Goal: Information Seeking & Learning: Check status

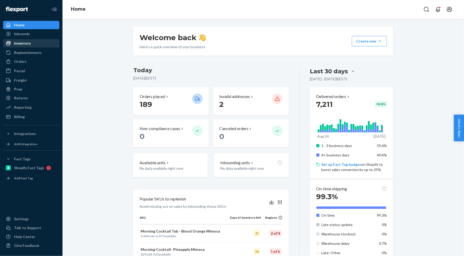
click at [33, 46] on div "Inventory" at bounding box center [31, 43] width 55 height 7
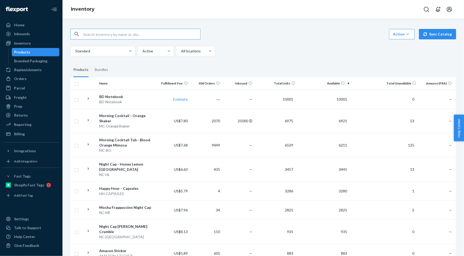
click at [119, 37] on input "text" at bounding box center [141, 34] width 117 height 10
type input "mc"
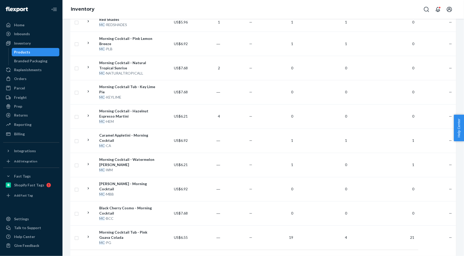
scroll to position [407, 0]
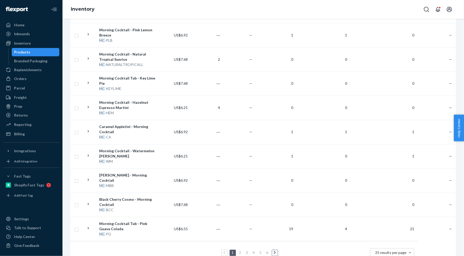
click at [380, 250] on span "25 results per page" at bounding box center [391, 252] width 32 height 4
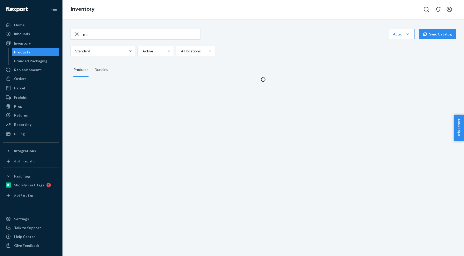
scroll to position [0, 0]
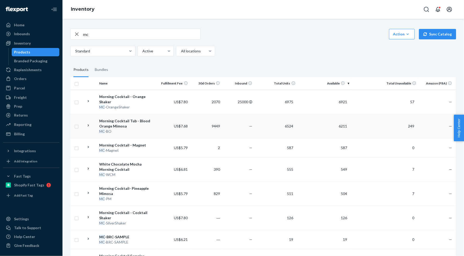
click at [117, 118] on div "Morning Cocktail Tub - Blood Orange Mimosa" at bounding box center [127, 123] width 56 height 10
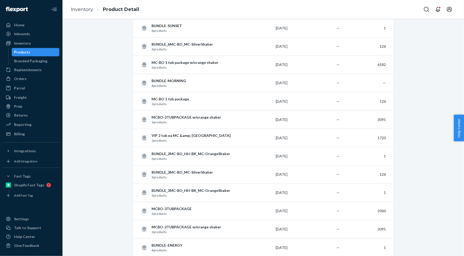
scroll to position [1089, 0]
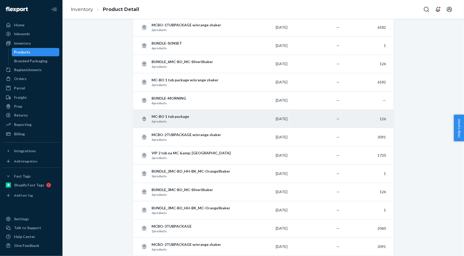
click at [183, 114] on p "MC-BO 1 tub package" at bounding box center [194, 116] width 84 height 5
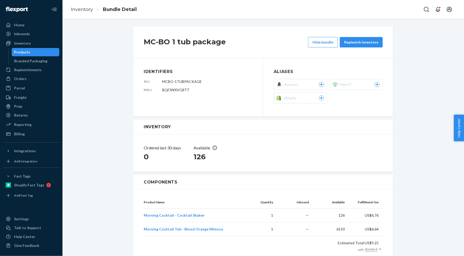
click at [195, 82] on span "MCBO-1TUBPACKAGE" at bounding box center [182, 81] width 40 height 4
copy span "MCBO-1TUBPACKAGE"
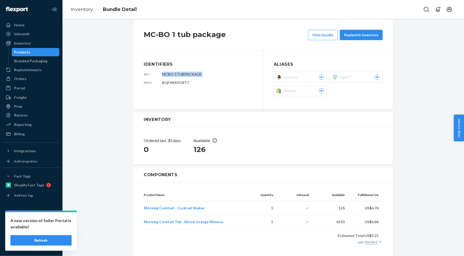
scroll to position [7, 0]
copy span "MCBO-1TUBPACKAGE"
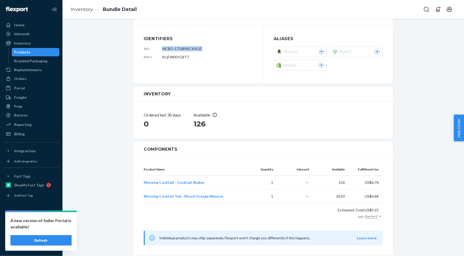
scroll to position [0, 0]
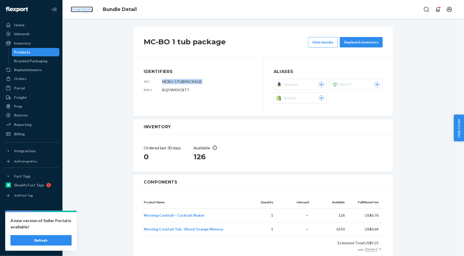
click at [88, 9] on link "Inventory" at bounding box center [82, 10] width 22 height 6
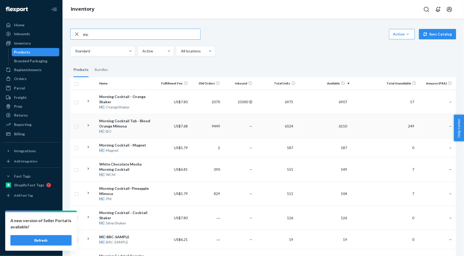
scroll to position [39, 0]
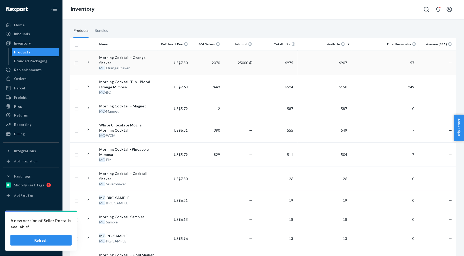
click at [138, 56] on div "Morning Cocktail - Orange Shaker" at bounding box center [127, 60] width 56 height 10
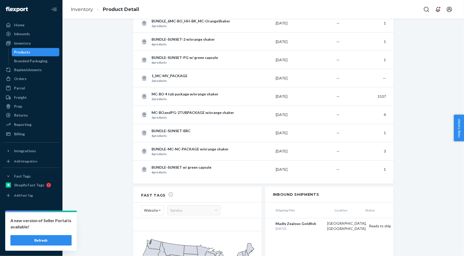
scroll to position [1176, 0]
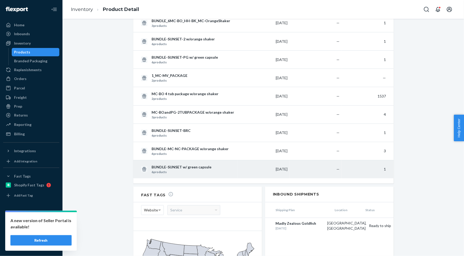
click at [191, 164] on p "BUNDLE-SUNSET w/ green capsule" at bounding box center [194, 166] width 84 height 5
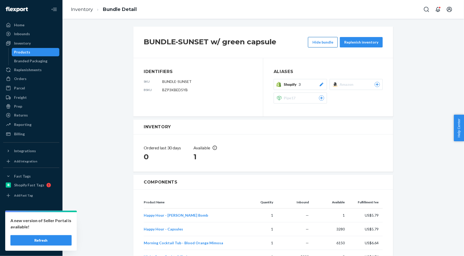
click at [323, 45] on button "Hide bundle" at bounding box center [323, 42] width 30 height 10
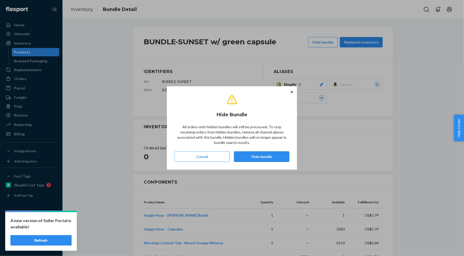
click at [255, 156] on button "Hide bundle" at bounding box center [261, 156] width 55 height 10
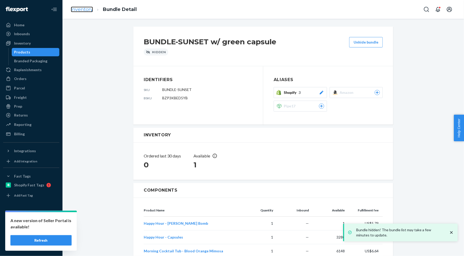
click at [82, 9] on link "Inventory" at bounding box center [82, 10] width 22 height 6
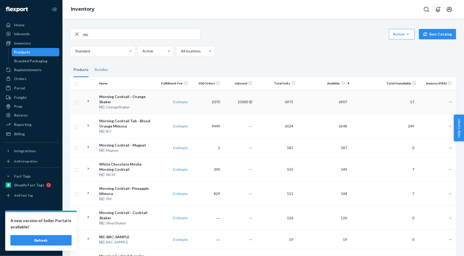
click at [88, 99] on icon at bounding box center [88, 101] width 5 height 5
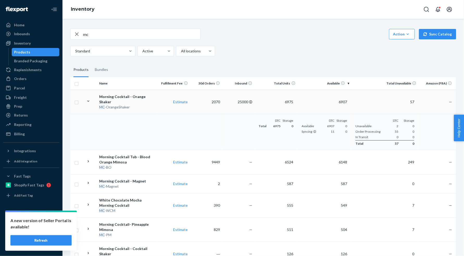
click at [88, 99] on icon at bounding box center [88, 101] width 5 height 5
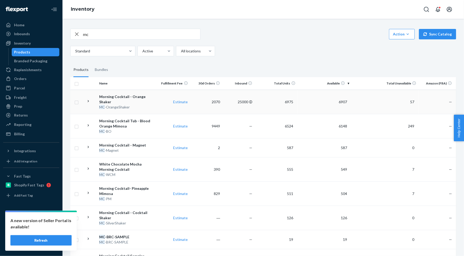
click at [47, 243] on button "Refresh" at bounding box center [40, 240] width 61 height 10
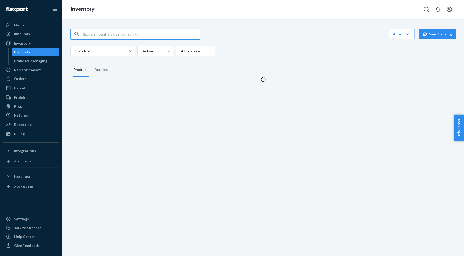
click at [110, 35] on input "text" at bounding box center [141, 34] width 117 height 10
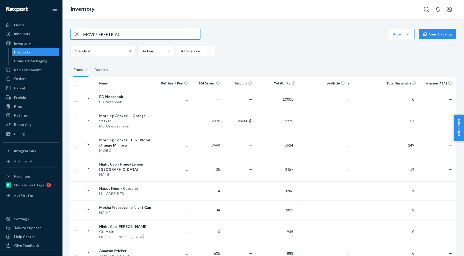
type input "MCVIP-FREETRIAL"
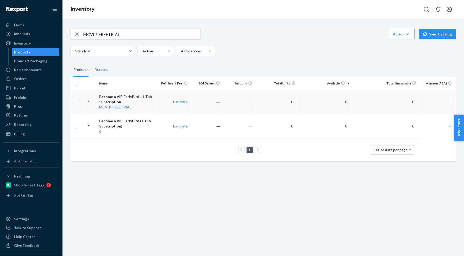
click at [115, 96] on div "Become a VIP EarlyBird - 1 Tub Subscription" at bounding box center [127, 99] width 56 height 10
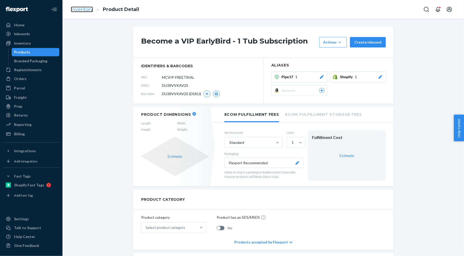
click at [85, 10] on link "Inventory" at bounding box center [82, 10] width 22 height 6
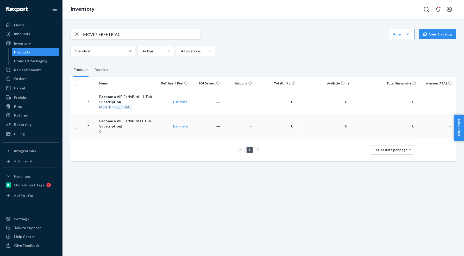
click at [117, 124] on div "Become a VIP EarlyBird (1 Tub Subscription)" at bounding box center [127, 123] width 56 height 10
